Goal: Task Accomplishment & Management: Complete application form

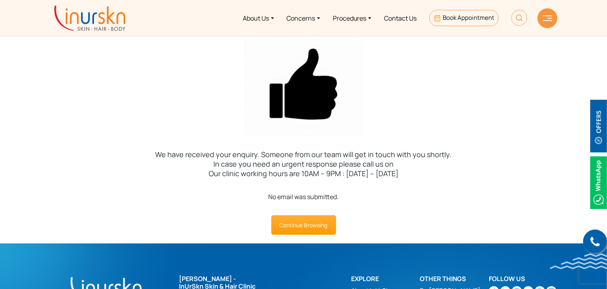
click at [403, 211] on div "No email was submitted. Continue Browsing" at bounding box center [303, 213] width 607 height 43
drag, startPoint x: 263, startPoint y: 197, endPoint x: 345, endPoint y: 200, distance: 82.1
click at [344, 199] on div "No email was submitted." at bounding box center [303, 197] width 607 height 10
click at [373, 207] on div "No email was submitted. Continue Browsing" at bounding box center [303, 213] width 607 height 43
drag, startPoint x: 326, startPoint y: 197, endPoint x: 366, endPoint y: 203, distance: 40.5
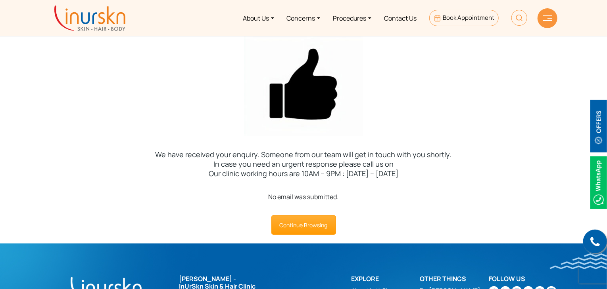
click at [351, 200] on div "No email was submitted." at bounding box center [303, 197] width 607 height 10
click at [372, 203] on div "No email was submitted. Continue Browsing" at bounding box center [303, 213] width 607 height 43
click at [294, 198] on div "No email was submitted." at bounding box center [303, 197] width 607 height 10
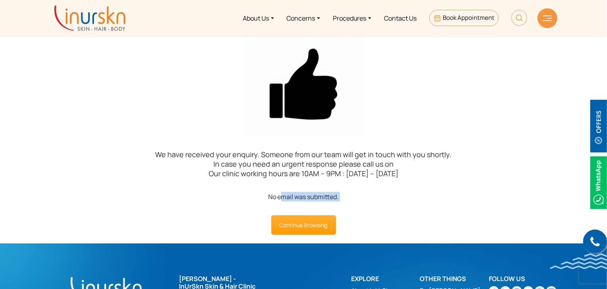
click at [383, 218] on div "Continue Browsing" at bounding box center [303, 225] width 607 height 19
click at [414, 199] on div "No email was submitted." at bounding box center [303, 197] width 607 height 10
drag, startPoint x: 259, startPoint y: 199, endPoint x: 381, endPoint y: 199, distance: 122.1
click at [380, 199] on div "No email was submitted." at bounding box center [303, 197] width 607 height 10
click at [390, 199] on div "No email was submitted." at bounding box center [303, 197] width 607 height 10
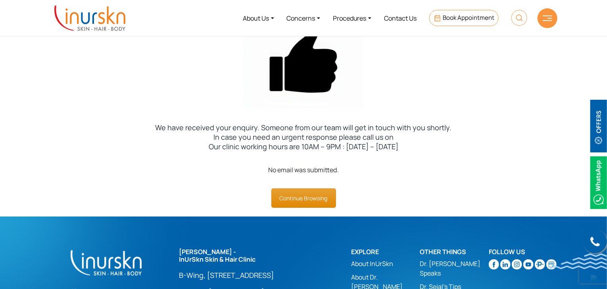
scroll to position [40, 0]
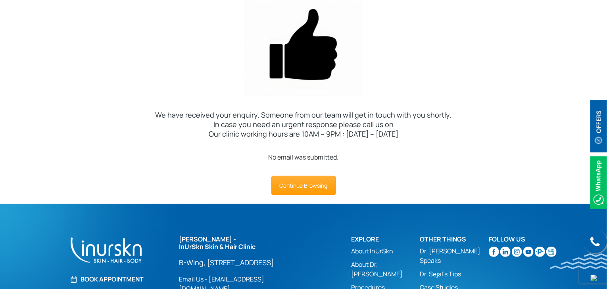
drag, startPoint x: 298, startPoint y: 156, endPoint x: 383, endPoint y: 154, distance: 84.5
click at [373, 154] on div "No email was submitted." at bounding box center [303, 158] width 607 height 10
click at [399, 156] on div "No email was submitted." at bounding box center [303, 158] width 607 height 10
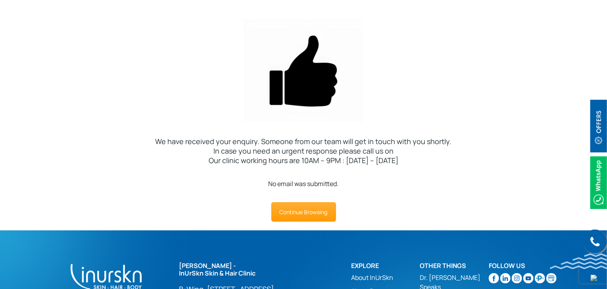
scroll to position [0, 0]
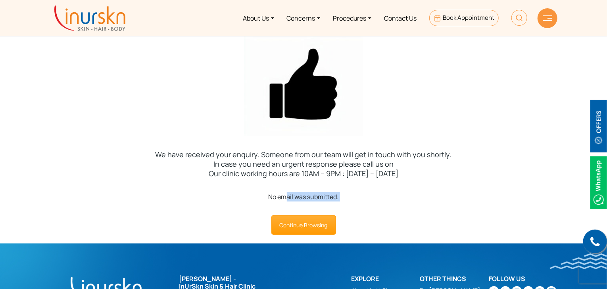
drag, startPoint x: 271, startPoint y: 192, endPoint x: 358, endPoint y: 207, distance: 88.0
click at [356, 207] on div "No email was submitted. Continue Browsing" at bounding box center [303, 213] width 607 height 43
click at [414, 212] on div "No email was submitted. Continue Browsing" at bounding box center [303, 213] width 607 height 43
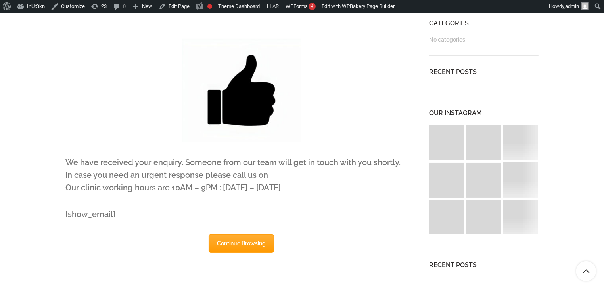
scroll to position [126, 0]
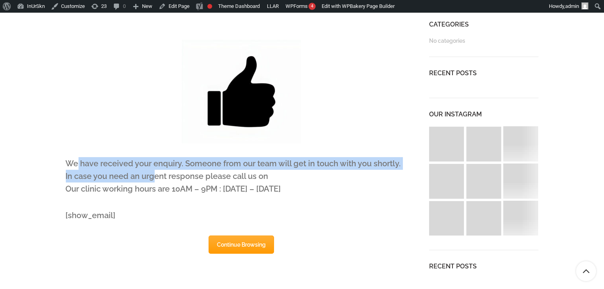
drag, startPoint x: 79, startPoint y: 158, endPoint x: 298, endPoint y: 205, distance: 223.8
click at [241, 193] on p "We have received your enquiry. Someone from our team will get in touch with you…" at bounding box center [242, 176] width 352 height 38
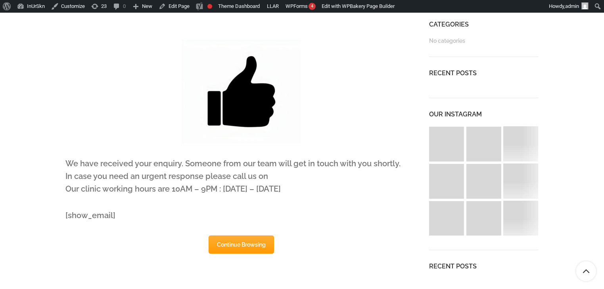
click at [300, 205] on div "We have received your enquiry. Someone from our team will get in touch with you…" at bounding box center [242, 183] width 364 height 52
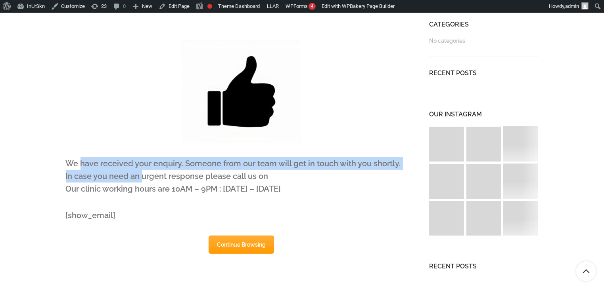
drag, startPoint x: 80, startPoint y: 163, endPoint x: 270, endPoint y: 192, distance: 191.8
click at [239, 189] on p "We have received your enquiry. Someone from our team will get in touch with you…" at bounding box center [242, 176] width 352 height 38
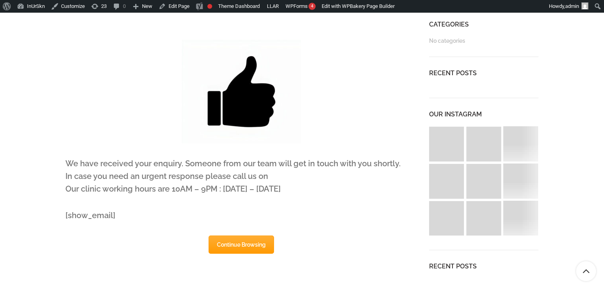
click at [319, 196] on div "We have received your enquiry. Someone from our team will get in touch with you…" at bounding box center [242, 183] width 364 height 52
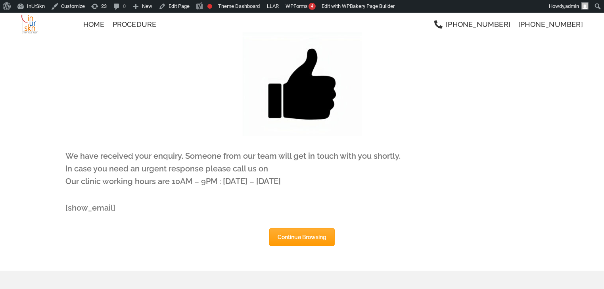
drag, startPoint x: 89, startPoint y: 101, endPoint x: 452, endPoint y: 205, distance: 377.2
click at [436, 202] on section "We have received your enquiry. Someone from our team will get in touch with you…" at bounding box center [302, 134] width 473 height 243
click at [475, 211] on div "[show_email]" at bounding box center [302, 208] width 473 height 13
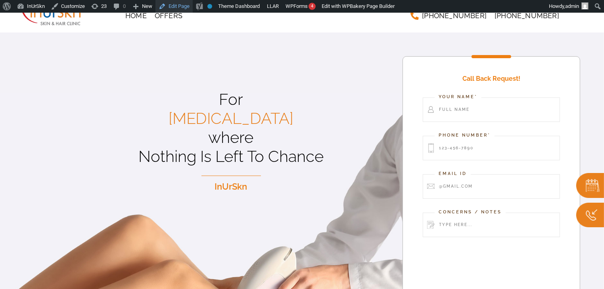
click at [176, 4] on link "Edit Page" at bounding box center [173, 6] width 37 height 13
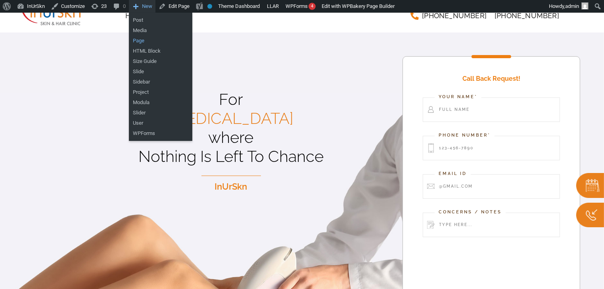
click at [139, 40] on link "Page" at bounding box center [160, 41] width 63 height 10
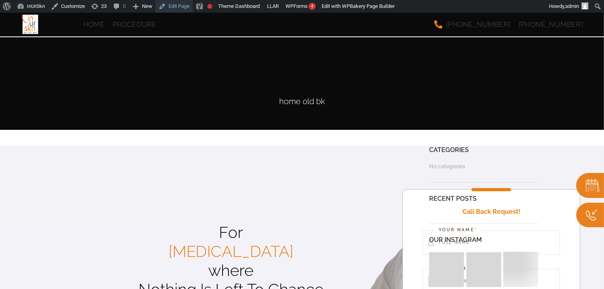
drag, startPoint x: 0, startPoint y: 0, endPoint x: 171, endPoint y: 7, distance: 171.4
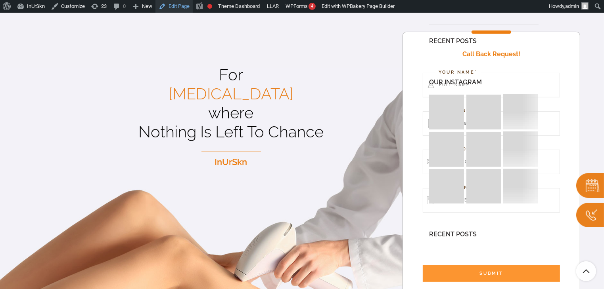
scroll to position [159, 0]
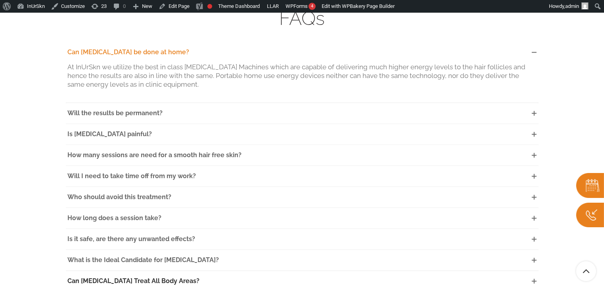
scroll to position [2246, 0]
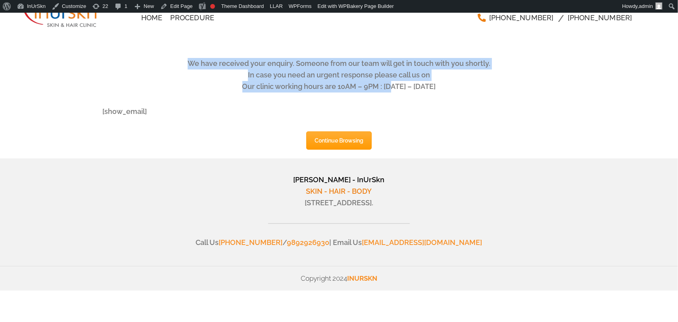
drag, startPoint x: 249, startPoint y: 52, endPoint x: 421, endPoint y: 96, distance: 177.9
click at [414, 93] on div "We have received your enquiry. Someone from our team will get in touch with you…" at bounding box center [339, 86] width 473 height 146
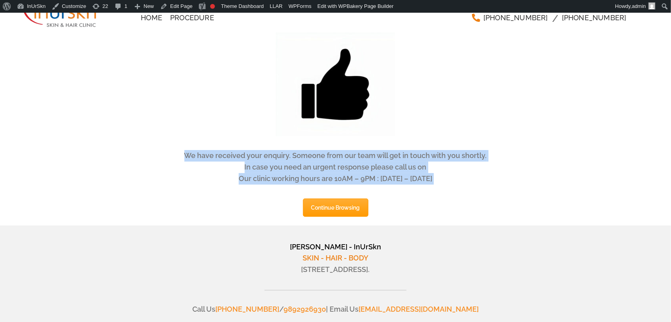
drag, startPoint x: 191, startPoint y: 167, endPoint x: 499, endPoint y: 197, distance: 309.2
click at [495, 197] on div "We have received your enquiry. Someone from our team will get in touch with you…" at bounding box center [335, 111] width 671 height 228
click at [527, 194] on div "We have received your enquiry. Someone from our team will get in touch with you…" at bounding box center [335, 174] width 484 height 48
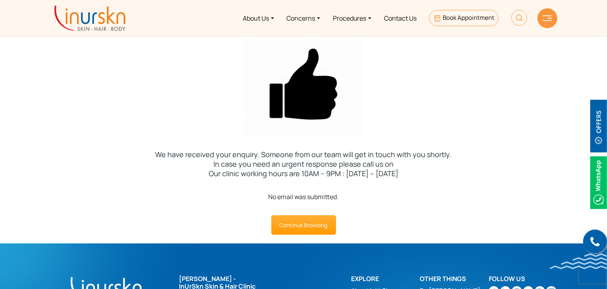
click at [178, 78] on div at bounding box center [303, 84] width 607 height 103
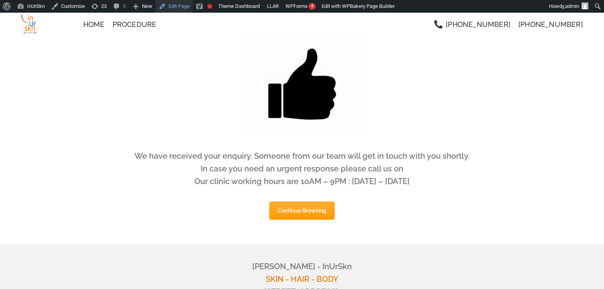
click at [173, 8] on link "Edit Page" at bounding box center [173, 6] width 37 height 13
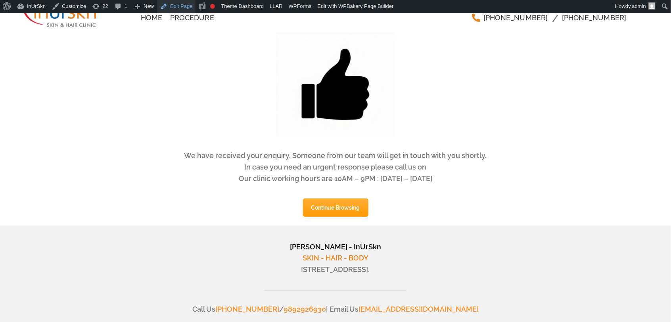
click at [179, 2] on link "Edit Page" at bounding box center [176, 6] width 38 height 13
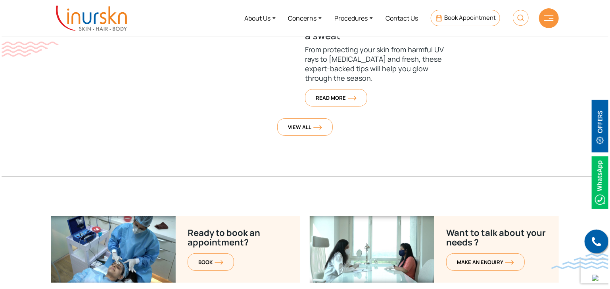
scroll to position [3031, 0]
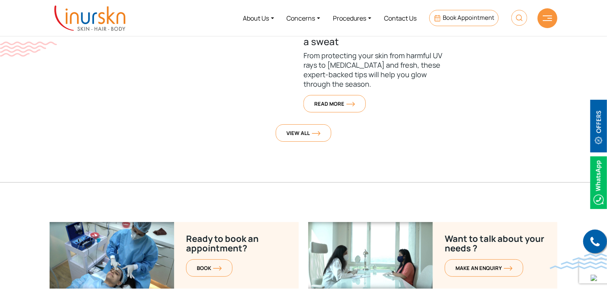
click at [553, 22] on div at bounding box center [547, 18] width 20 height 20
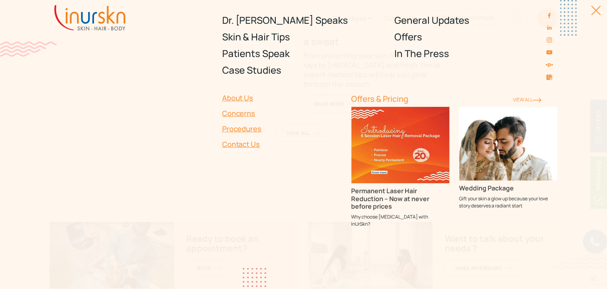
click at [234, 144] on link "Contact Us" at bounding box center [282, 144] width 120 height 15
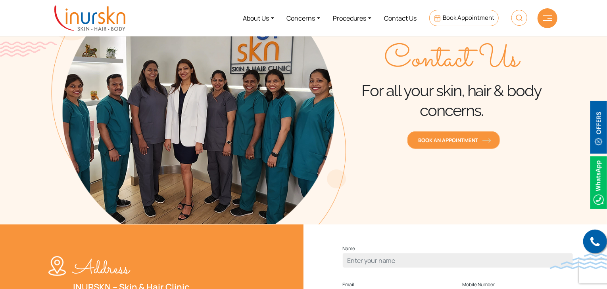
scroll to position [79, 0]
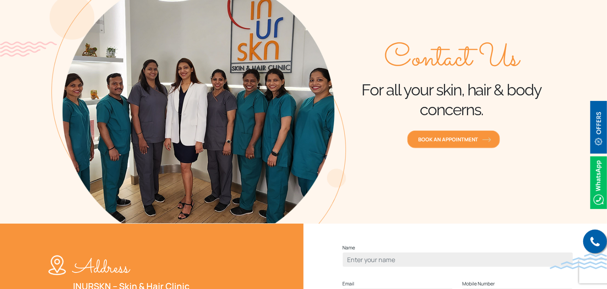
click at [450, 141] on span "Book an Appointment" at bounding box center [453, 139] width 71 height 7
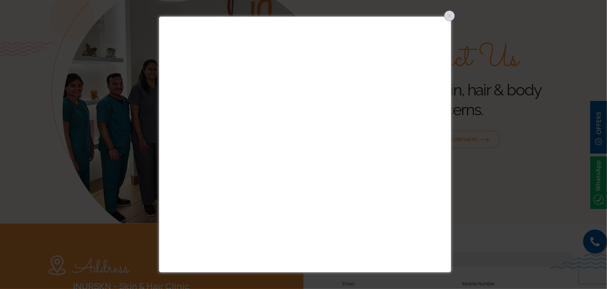
click at [447, 16] on div at bounding box center [449, 16] width 13 height 13
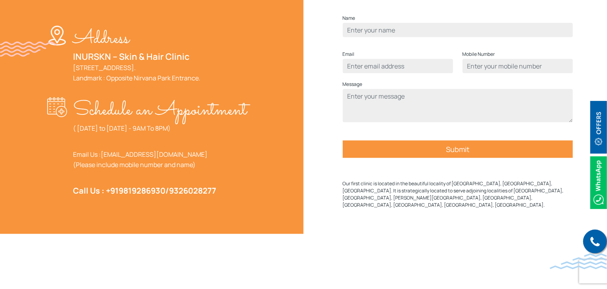
scroll to position [238, 0]
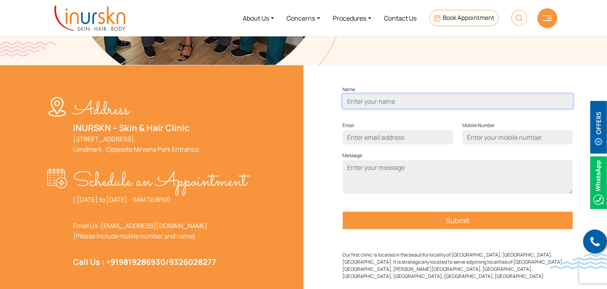
click at [391, 109] on input "Contact form" at bounding box center [458, 101] width 230 height 14
type input "Tidal testing"
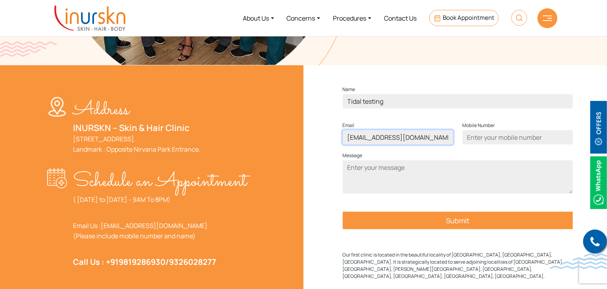
type input "test@tidal.com"
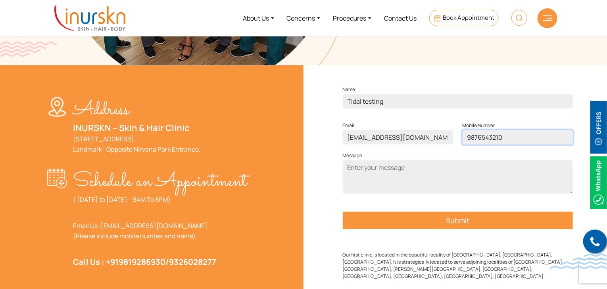
type input "9876543210"
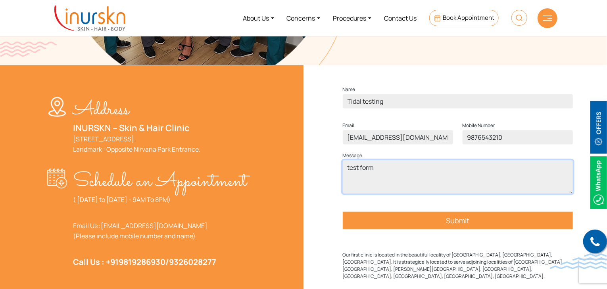
type textarea "test form"
click at [460, 230] on input "Submit" at bounding box center [458, 220] width 230 height 17
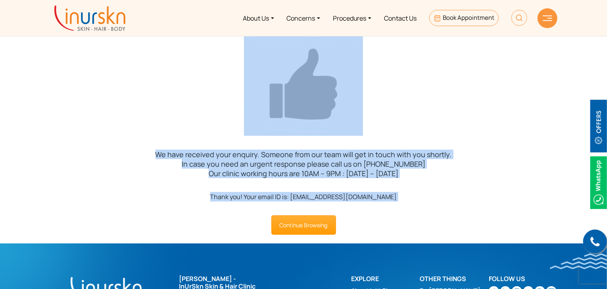
drag, startPoint x: 193, startPoint y: 57, endPoint x: 468, endPoint y: 219, distance: 318.8
click at [468, 219] on section "We have received your enquiry. Someone from our team will get in touch with you…" at bounding box center [303, 128] width 607 height 231
click at [466, 200] on div "Thank you! Your email ID is: [EMAIL_ADDRESS][DOMAIN_NAME]" at bounding box center [303, 197] width 607 height 10
click at [465, 185] on div "We have received your enquiry. Someone from our team will get in touch with you…" at bounding box center [303, 171] width 619 height 42
drag, startPoint x: 209, startPoint y: 76, endPoint x: 485, endPoint y: 260, distance: 332.7
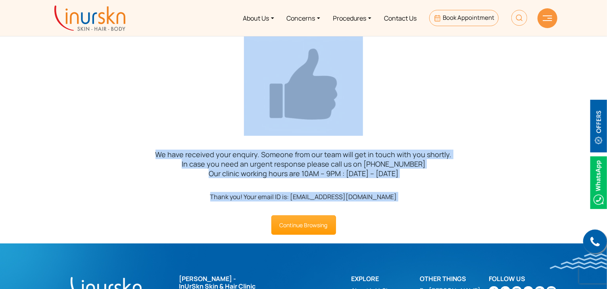
click at [481, 260] on body "Please wait, copying in progress... If you’re making a lot of copies it can tak…" at bounding box center [303, 157] width 607 height 289
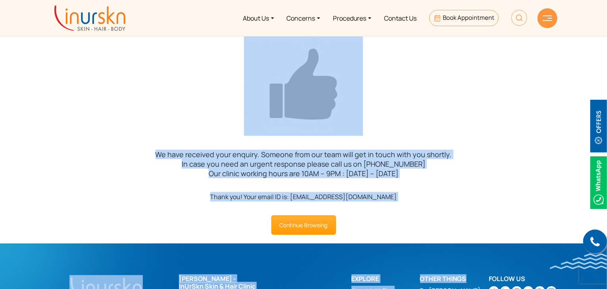
click at [488, 224] on div "Continue Browsing" at bounding box center [303, 225] width 607 height 19
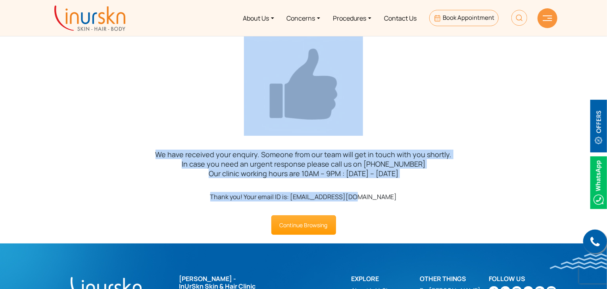
drag, startPoint x: 183, startPoint y: 119, endPoint x: 432, endPoint y: 214, distance: 266.4
click at [393, 204] on section "We have received your enquiry. Someone from our team will get in touch with you…" at bounding box center [303, 128] width 607 height 231
click at [448, 215] on div "Thank you! Your email ID is: test@tidal.com Continue Browsing" at bounding box center [303, 213] width 607 height 43
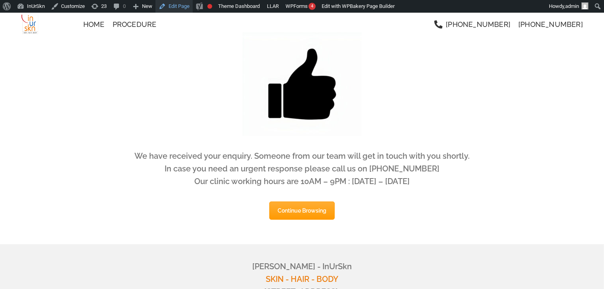
click at [176, 9] on link "Edit Page" at bounding box center [173, 6] width 37 height 13
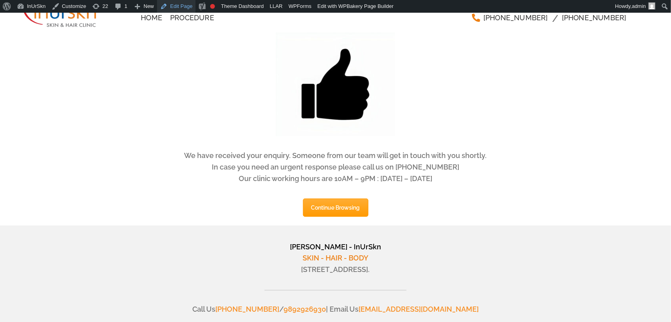
click at [169, 6] on link "Edit Page" at bounding box center [176, 6] width 38 height 13
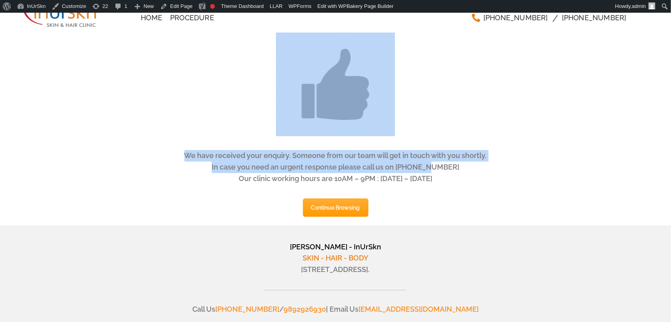
drag, startPoint x: 230, startPoint y: 151, endPoint x: 471, endPoint y: 186, distance: 244.0
click at [430, 168] on div "We have received your enquiry. Someone from our team will get in touch with you…" at bounding box center [335, 119] width 473 height 212
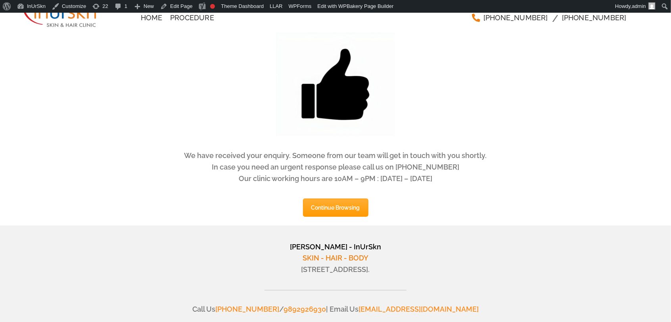
click at [476, 189] on div "We have received your enquiry. Someone from our team will get in touch with you…" at bounding box center [335, 174] width 484 height 48
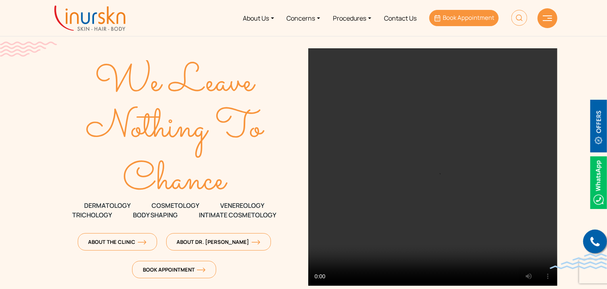
click at [470, 18] on span "Book Appointment" at bounding box center [468, 17] width 52 height 8
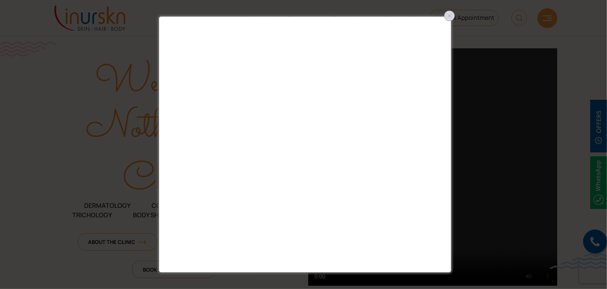
click at [449, 16] on div at bounding box center [449, 16] width 13 height 13
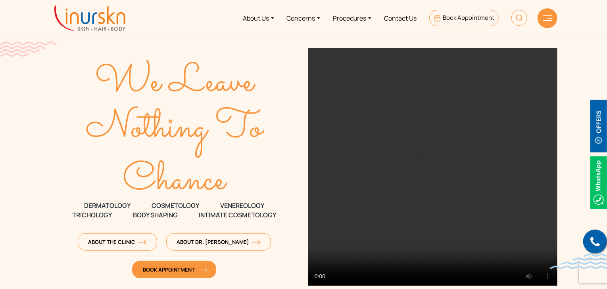
click at [161, 274] on link "Book Appointment" at bounding box center [174, 269] width 84 height 17
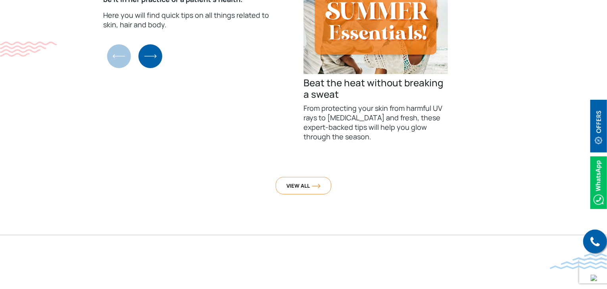
scroll to position [3229, 0]
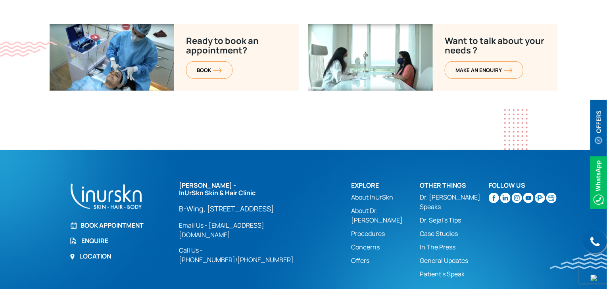
click at [91, 236] on link "Enquire" at bounding box center [119, 241] width 100 height 10
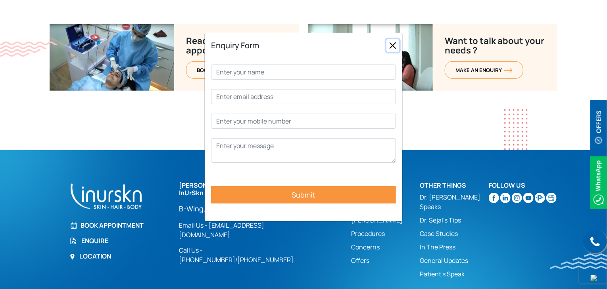
click at [392, 44] on button "Close" at bounding box center [392, 45] width 13 height 13
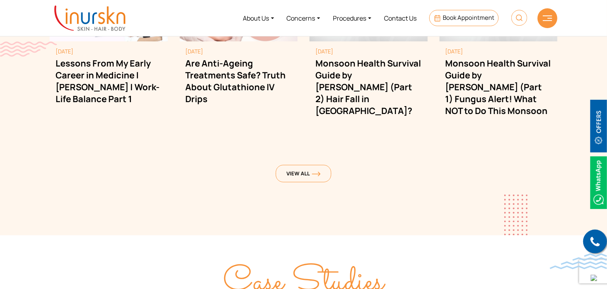
scroll to position [2198, 0]
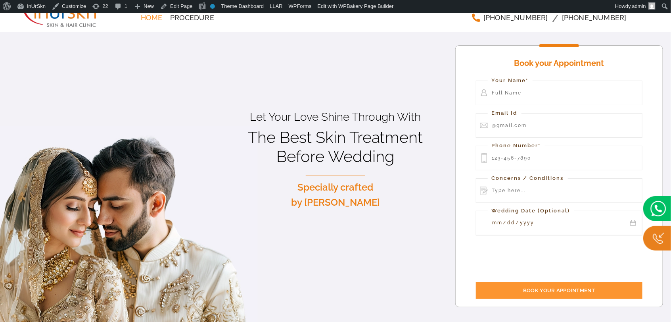
click at [553, 228] on input "Contact form" at bounding box center [559, 223] width 167 height 25
click at [632, 222] on input "Contact form" at bounding box center [559, 223] width 167 height 25
type input "2025-10-17"
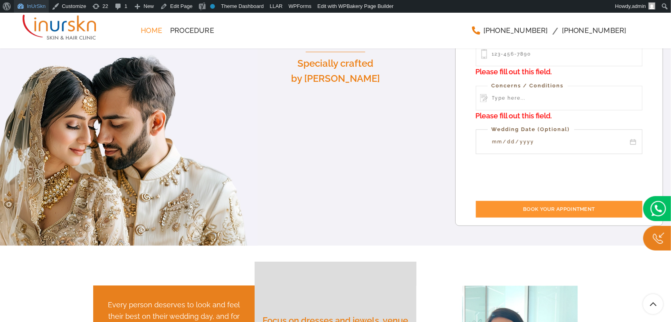
scroll to position [220, 0]
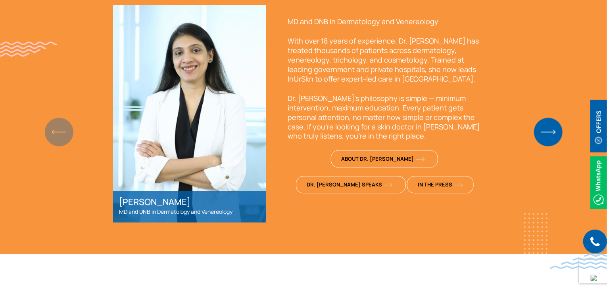
scroll to position [634, 0]
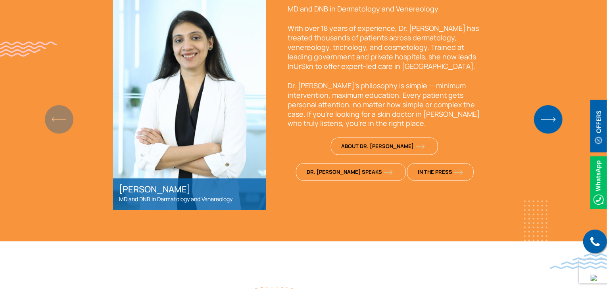
click at [208, 205] on p "MD and DNB in Dermatology and Venereology" at bounding box center [189, 200] width 141 height 10
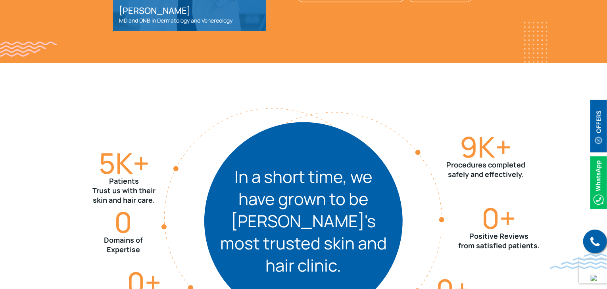
scroll to position [872, 0]
